Goal: Information Seeking & Learning: Get advice/opinions

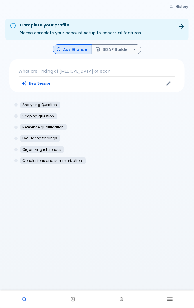
click at [31, 87] on button "New Session" at bounding box center [37, 83] width 36 height 8
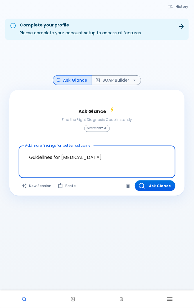
type textarea "Guidelines for [MEDICAL_DATA]?"
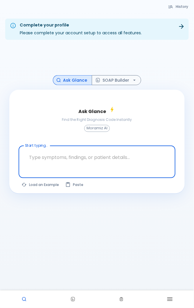
click at [45, 164] on textarea "Start typing..." at bounding box center [97, 157] width 149 height 18
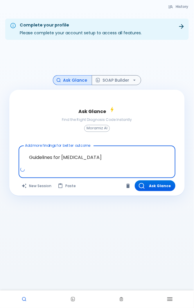
type textarea "Guidelines for [MEDICAL_DATA]?"
click at [158, 186] on button "Ask Glance" at bounding box center [155, 185] width 41 height 11
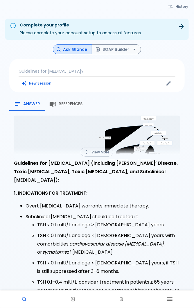
click at [76, 109] on button "References" at bounding box center [66, 104] width 42 height 14
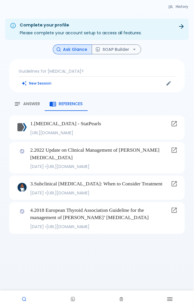
click at [26, 108] on button "Answer" at bounding box center [26, 104] width 35 height 14
